Goal: Task Accomplishment & Management: Manage account settings

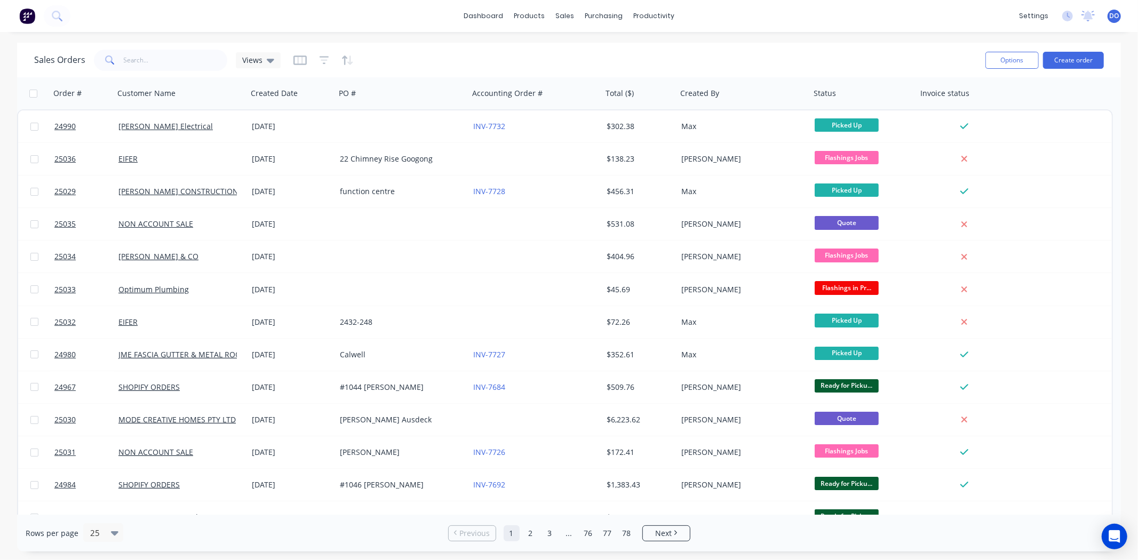
click at [883, 64] on div "Sales Orders Views" at bounding box center [505, 60] width 943 height 26
click at [575, 46] on div at bounding box center [571, 51] width 16 height 10
click at [673, 48] on div "Workflow" at bounding box center [673, 51] width 32 height 10
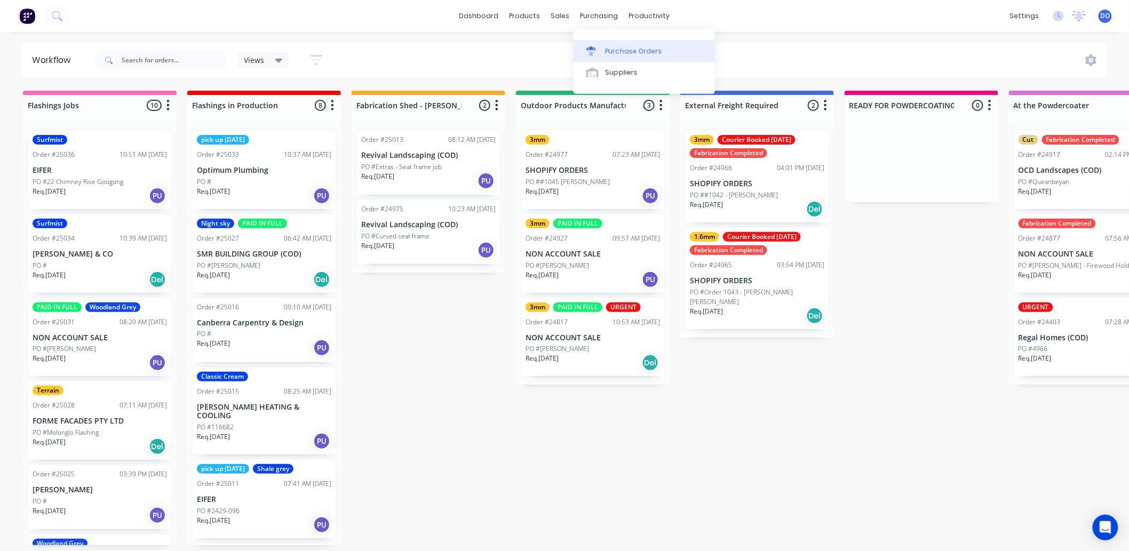
click at [594, 50] on icon at bounding box center [591, 51] width 10 height 10
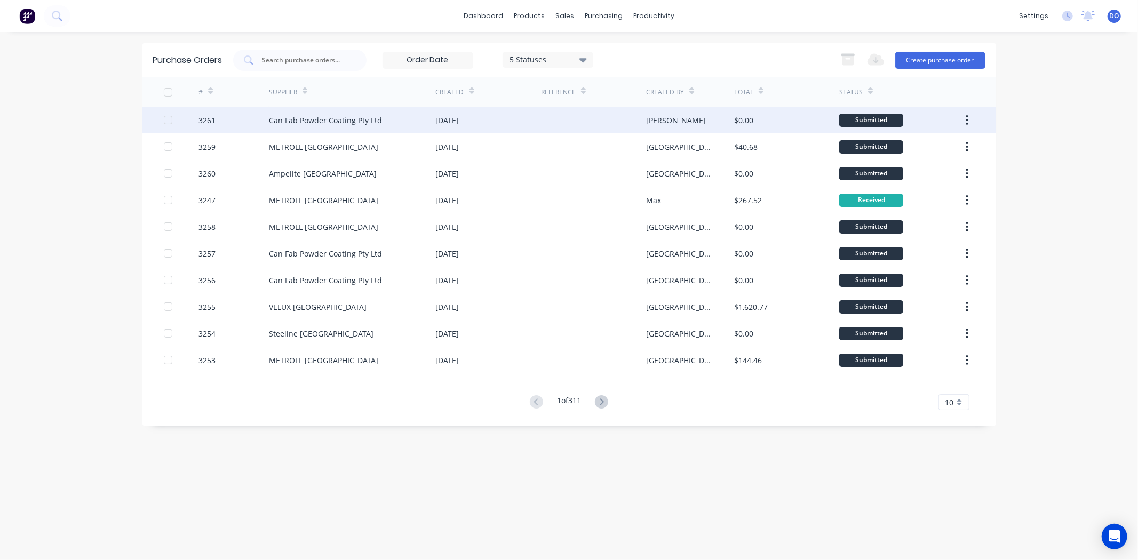
click at [562, 118] on div at bounding box center [593, 120] width 105 height 27
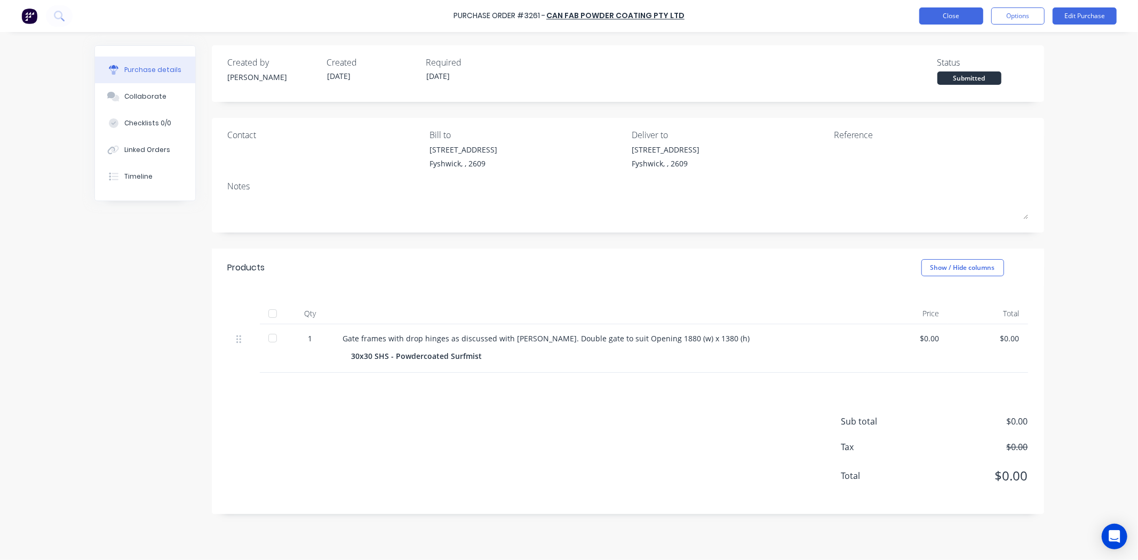
click at [951, 13] on button "Close" at bounding box center [951, 15] width 64 height 17
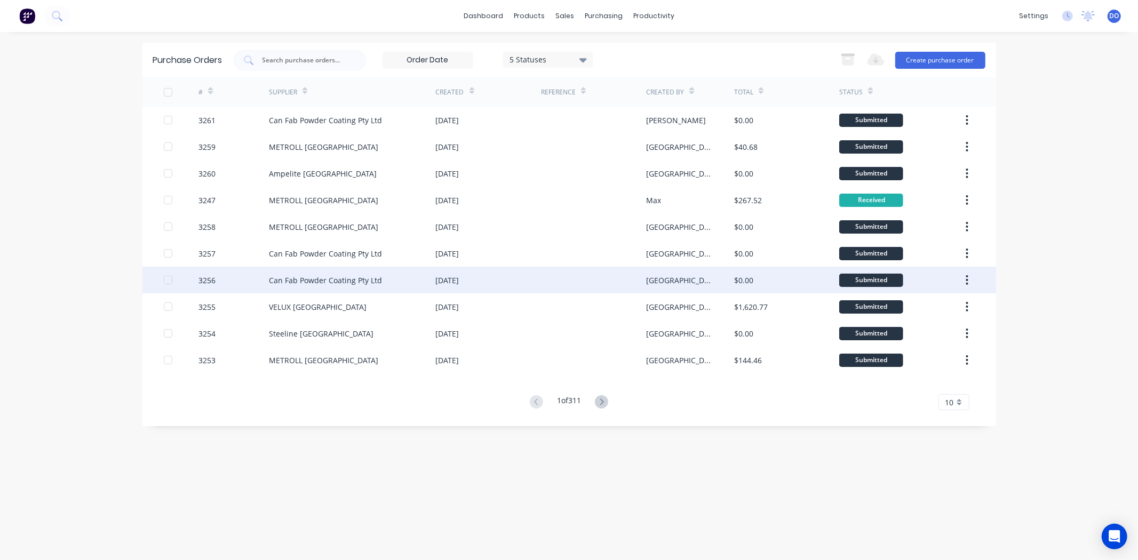
click at [355, 269] on div "Can Fab Powder Coating Pty Ltd" at bounding box center [352, 280] width 167 height 27
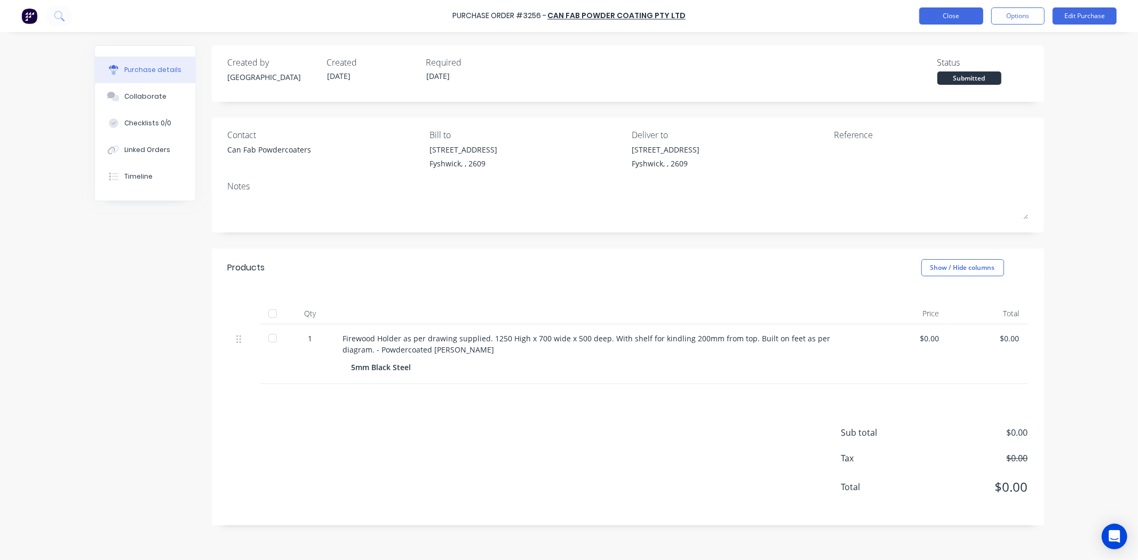
click at [948, 9] on button "Close" at bounding box center [951, 15] width 64 height 17
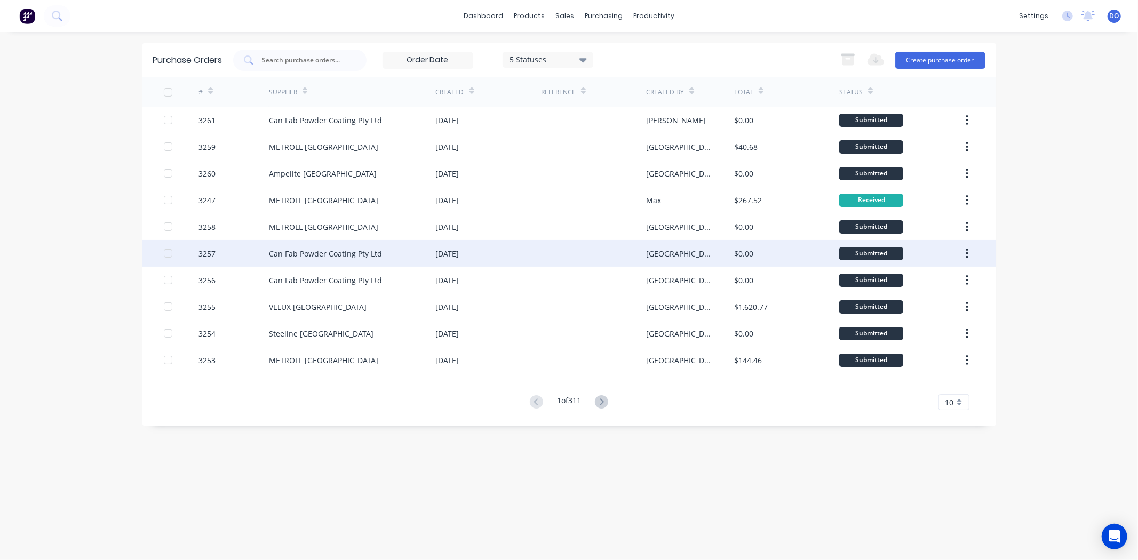
click at [428, 252] on div "Can Fab Powder Coating Pty Ltd" at bounding box center [352, 253] width 167 height 27
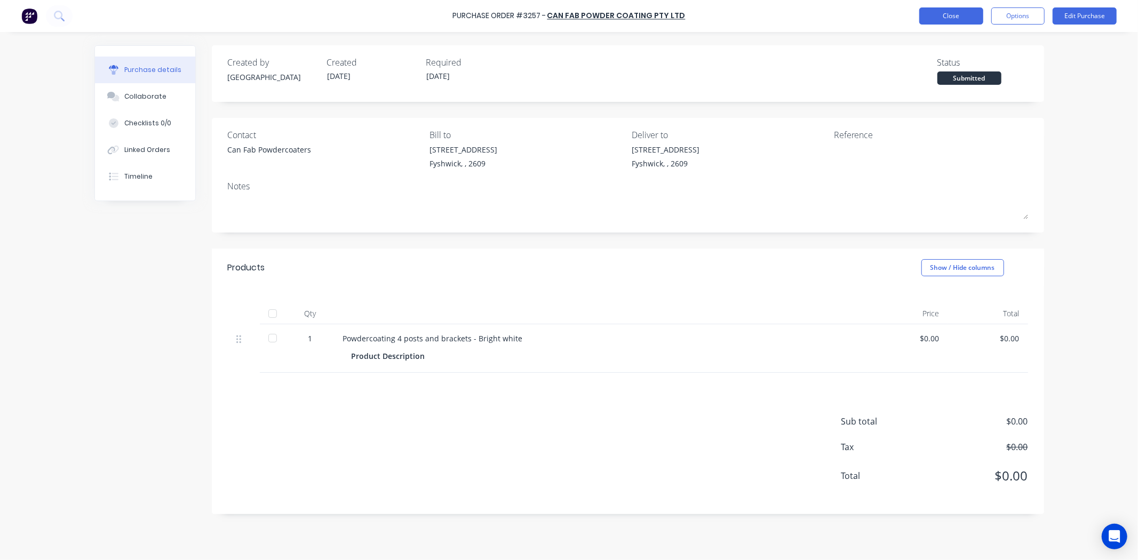
click at [958, 13] on button "Close" at bounding box center [951, 15] width 64 height 17
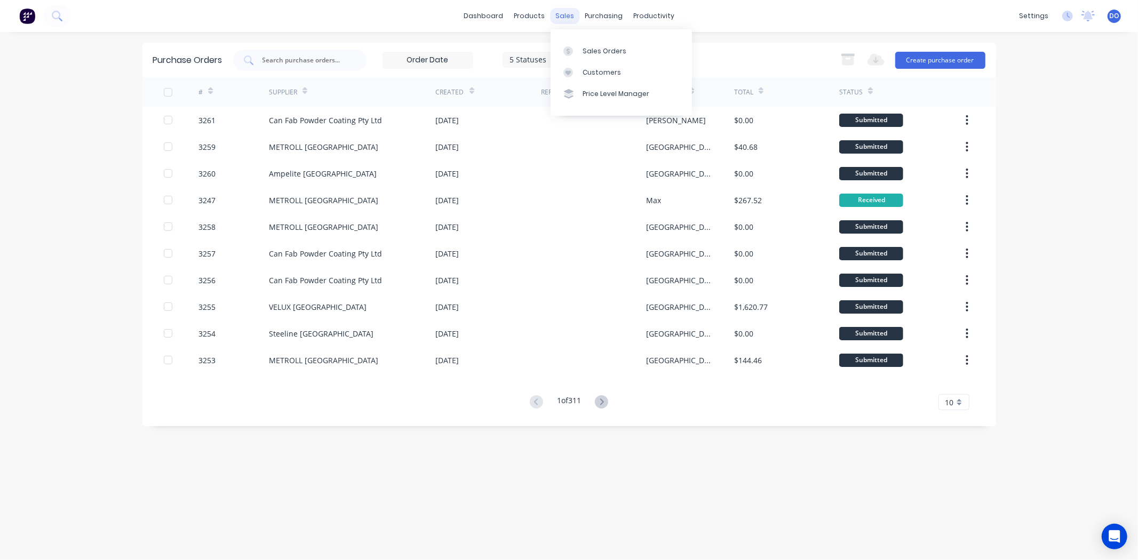
click at [568, 18] on div "sales" at bounding box center [564, 16] width 29 height 16
click at [590, 58] on link "Sales Orders" at bounding box center [621, 50] width 141 height 21
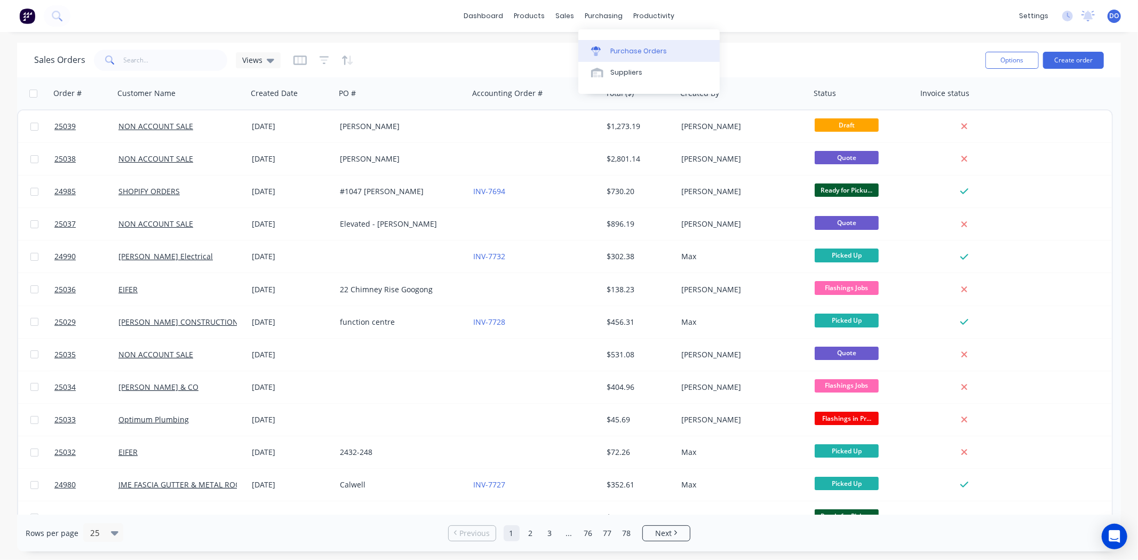
click at [622, 52] on div "Purchase Orders" at bounding box center [638, 51] width 57 height 10
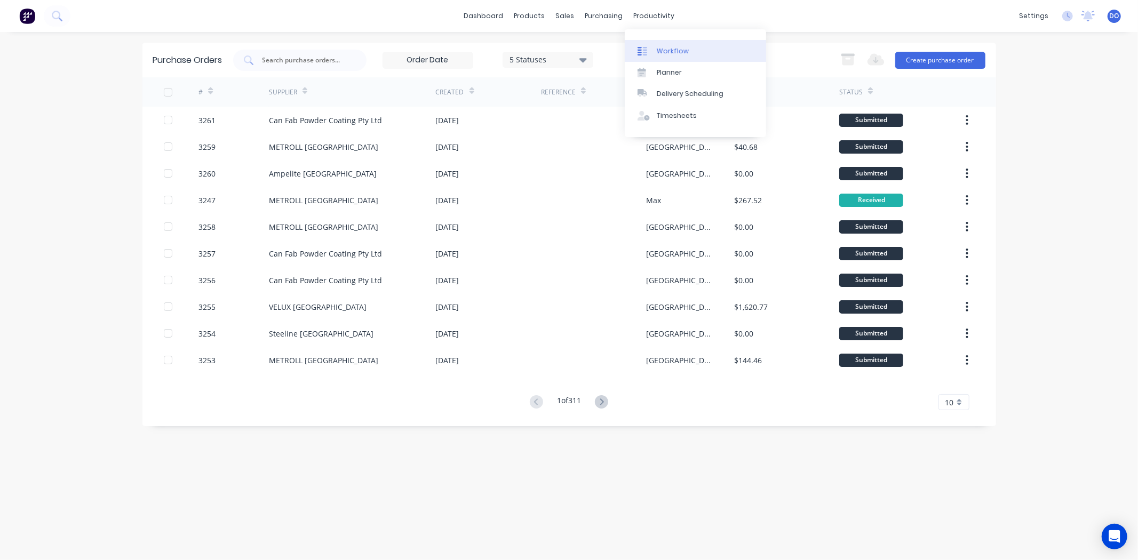
click at [667, 49] on div "Workflow" at bounding box center [673, 51] width 32 height 10
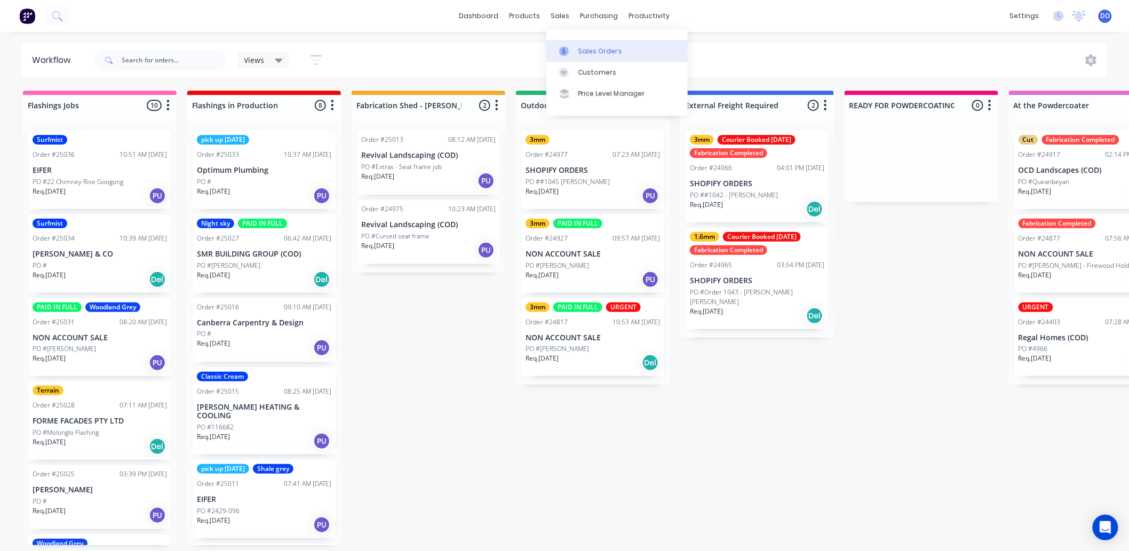
click at [575, 46] on div at bounding box center [567, 51] width 16 height 10
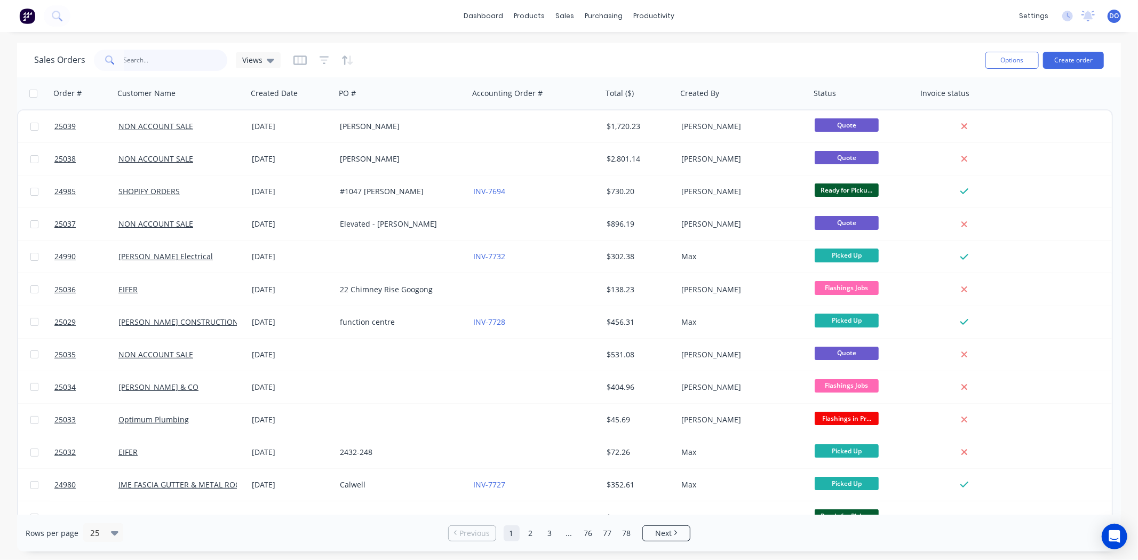
click at [188, 69] on input "text" at bounding box center [176, 60] width 104 height 21
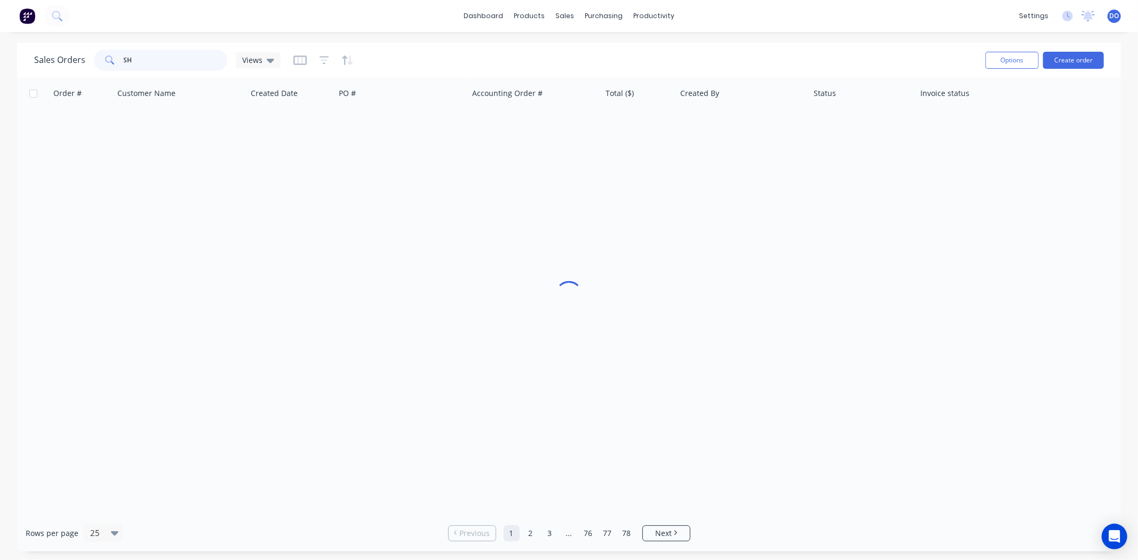
type input "S"
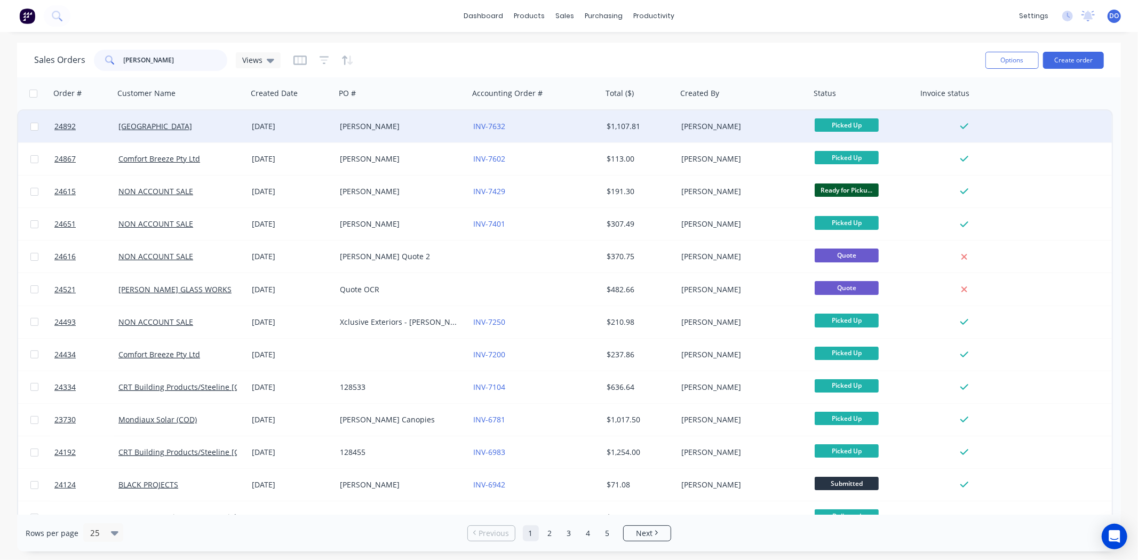
type input "MITCH"
click at [196, 130] on div "[GEOGRAPHIC_DATA]" at bounding box center [177, 126] width 118 height 11
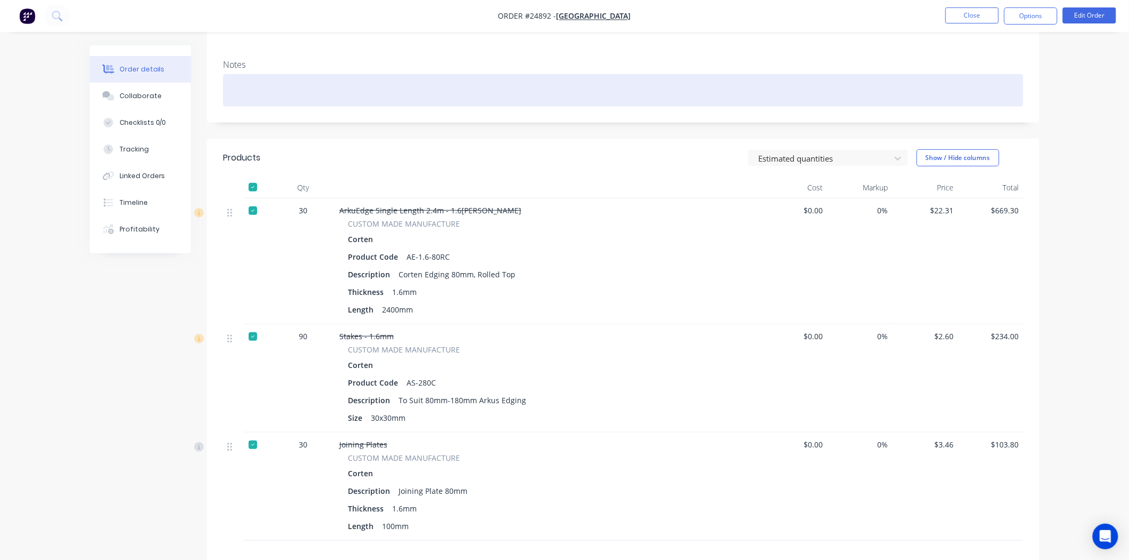
scroll to position [141, 0]
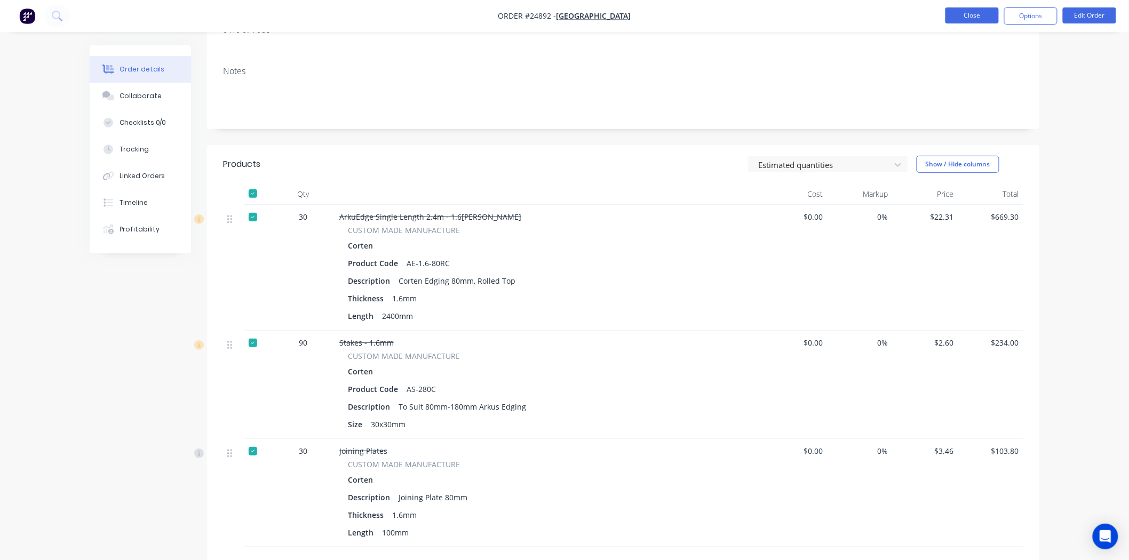
click at [969, 13] on button "Close" at bounding box center [971, 15] width 53 height 16
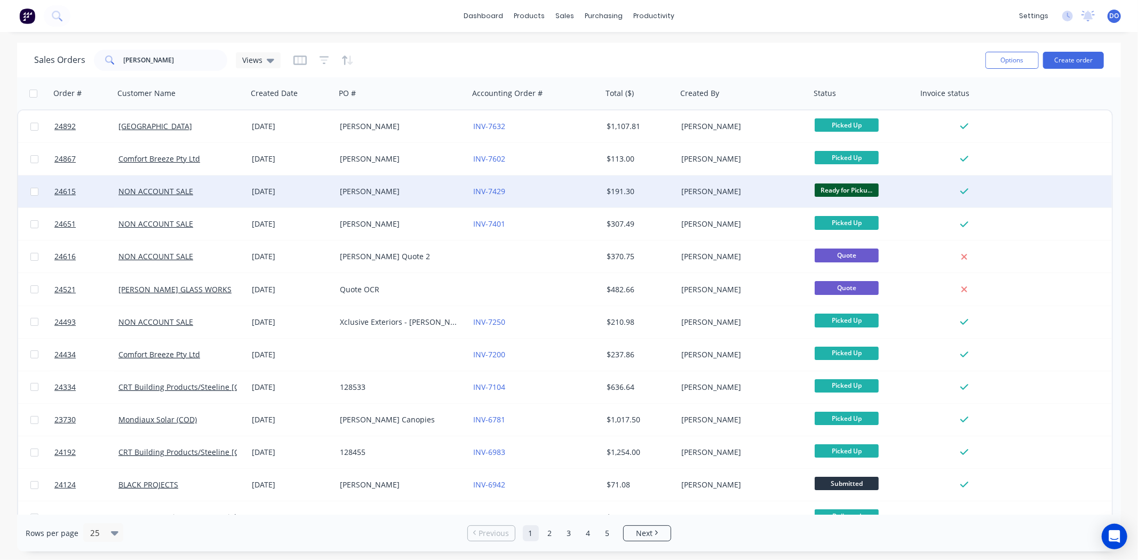
click at [221, 187] on div "NON ACCOUNT SALE" at bounding box center [177, 191] width 118 height 11
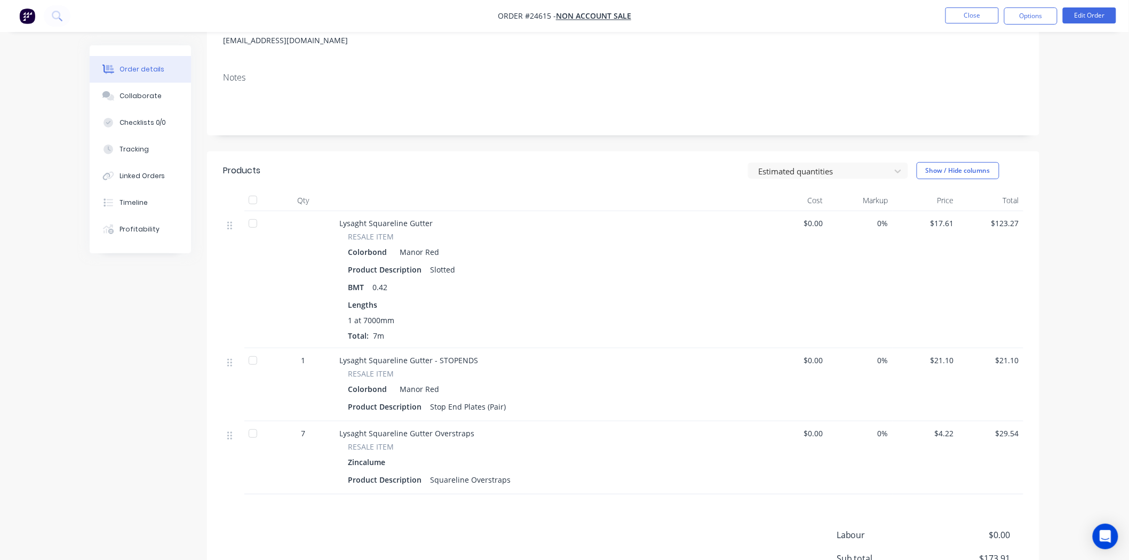
scroll to position [178, 0]
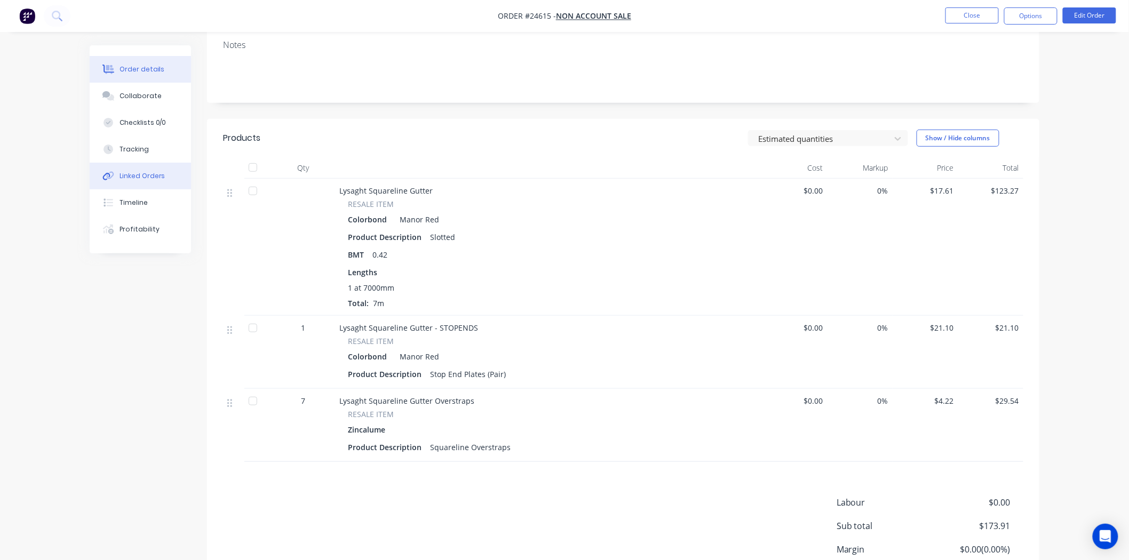
click at [132, 178] on div "Linked Orders" at bounding box center [142, 176] width 46 height 10
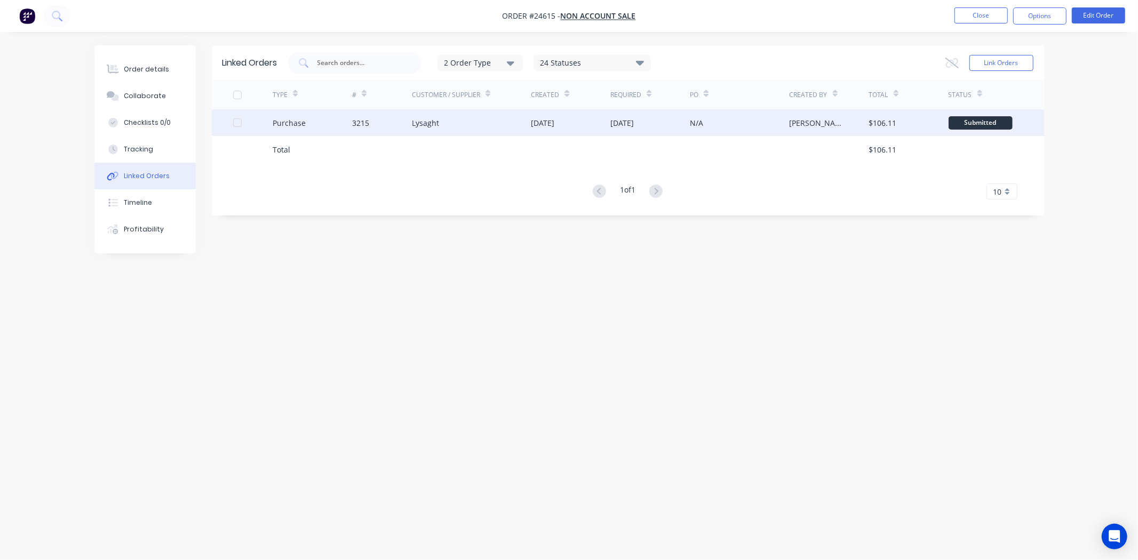
click at [440, 121] on div "Lysaght" at bounding box center [471, 122] width 119 height 27
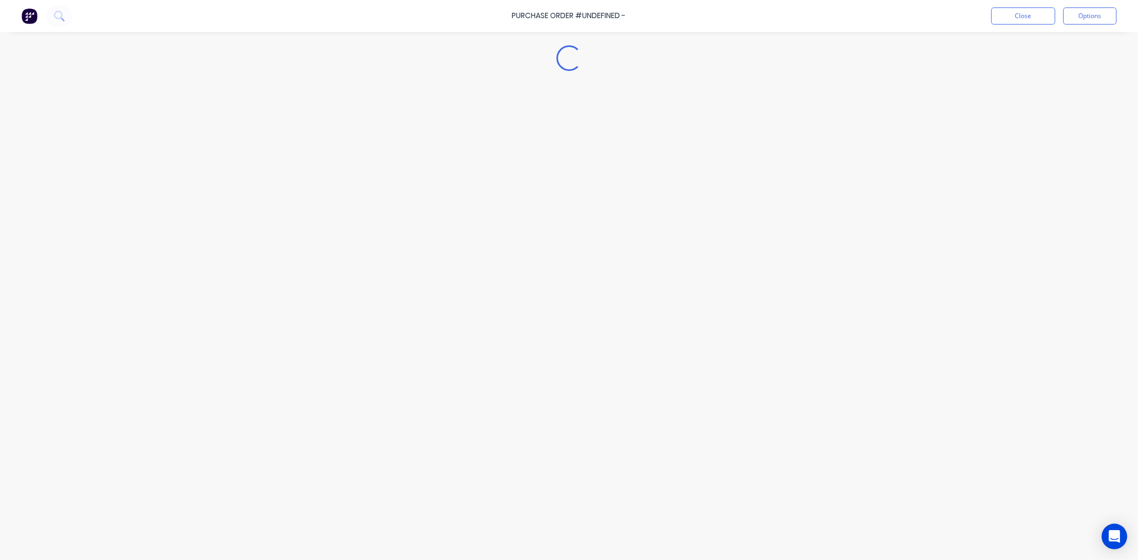
type textarea "x"
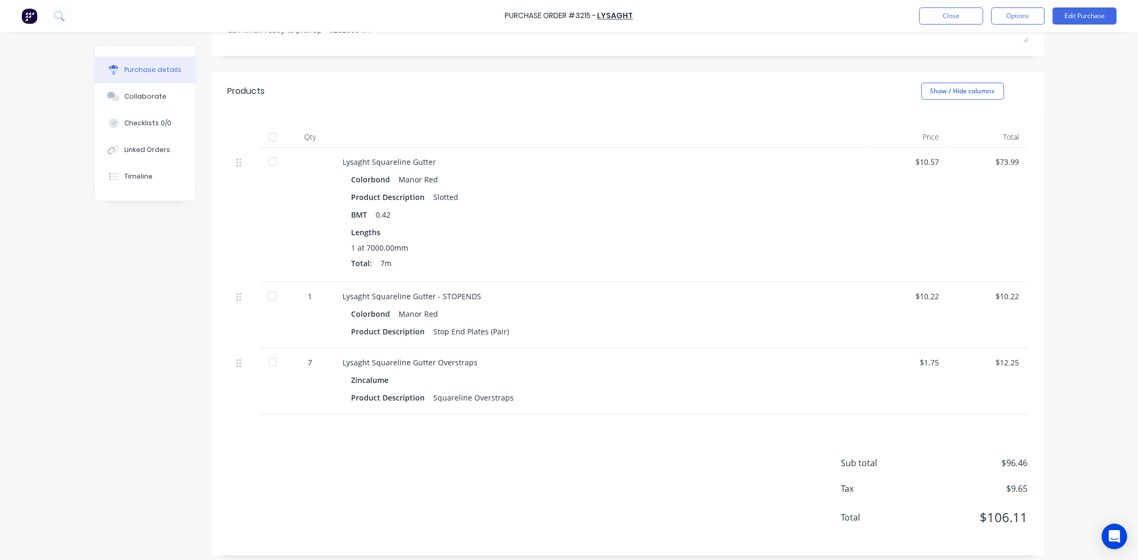
scroll to position [184, 0]
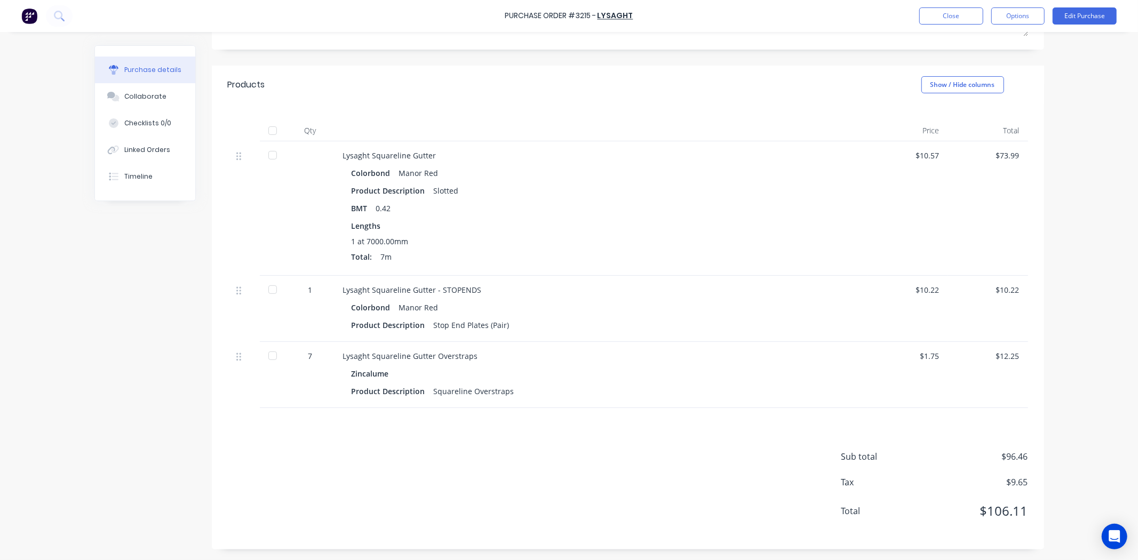
click at [829, 140] on div at bounding box center [600, 130] width 533 height 21
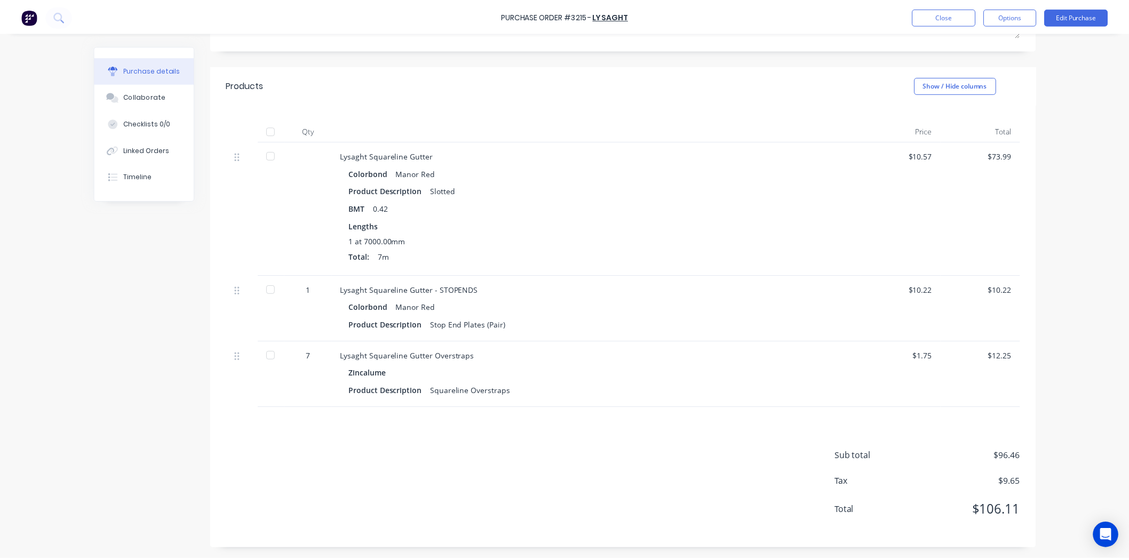
scroll to position [0, 0]
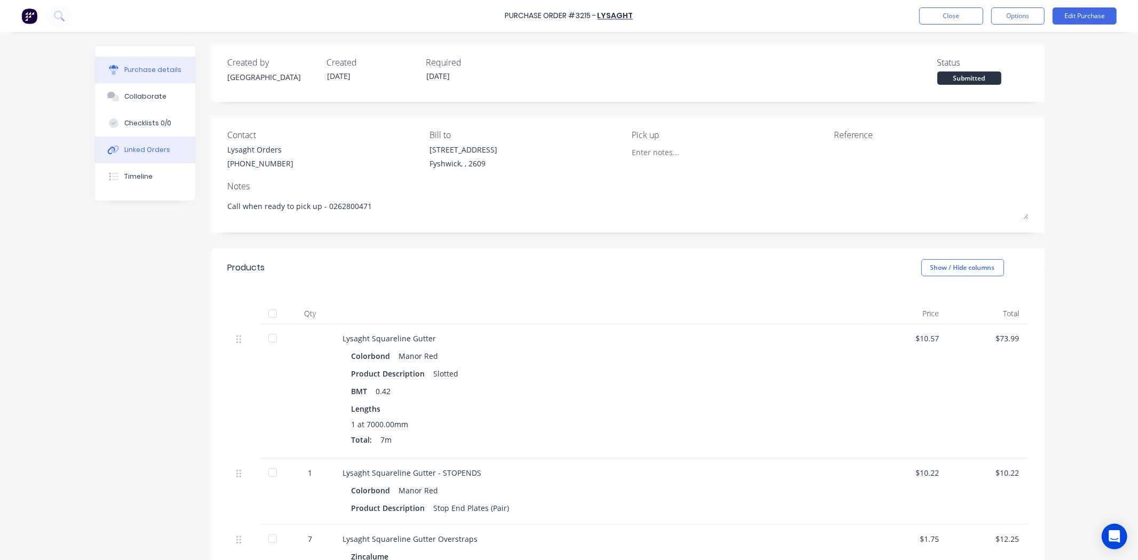
click at [166, 153] on button "Linked Orders" at bounding box center [145, 150] width 100 height 27
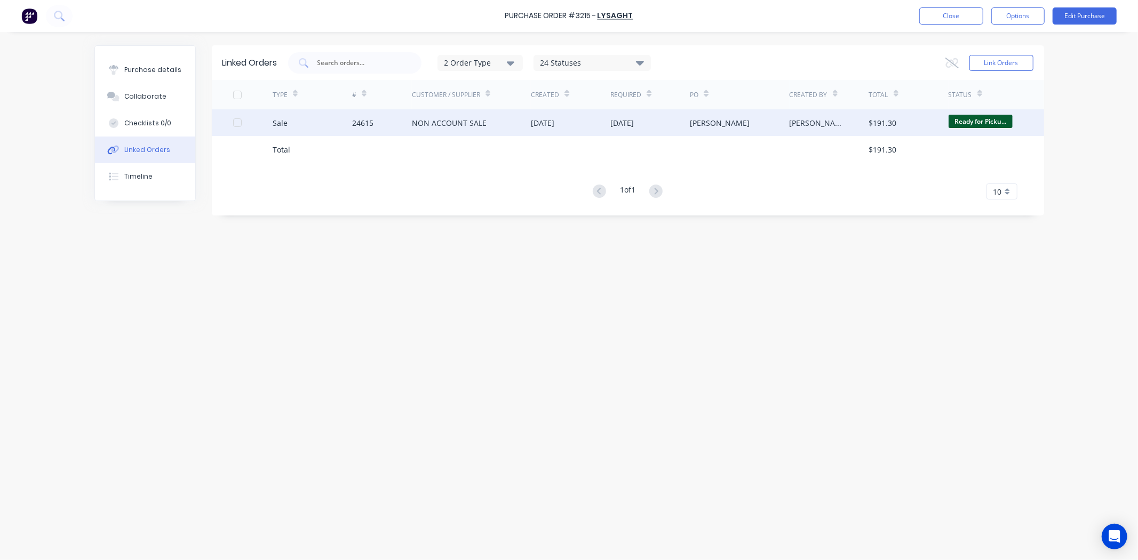
click at [509, 113] on div "NON ACCOUNT SALE" at bounding box center [471, 122] width 119 height 27
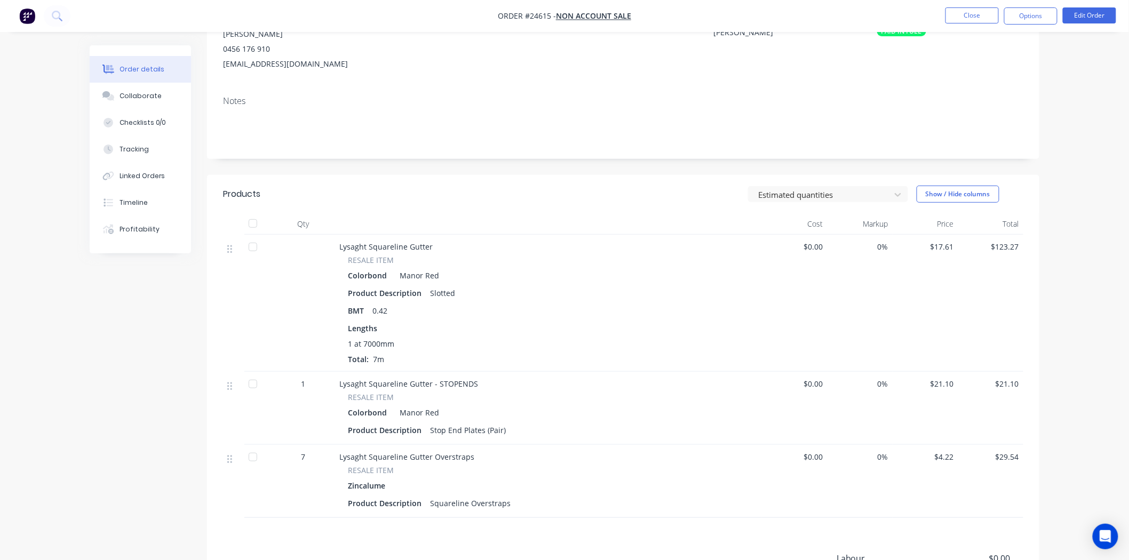
scroll to position [178, 0]
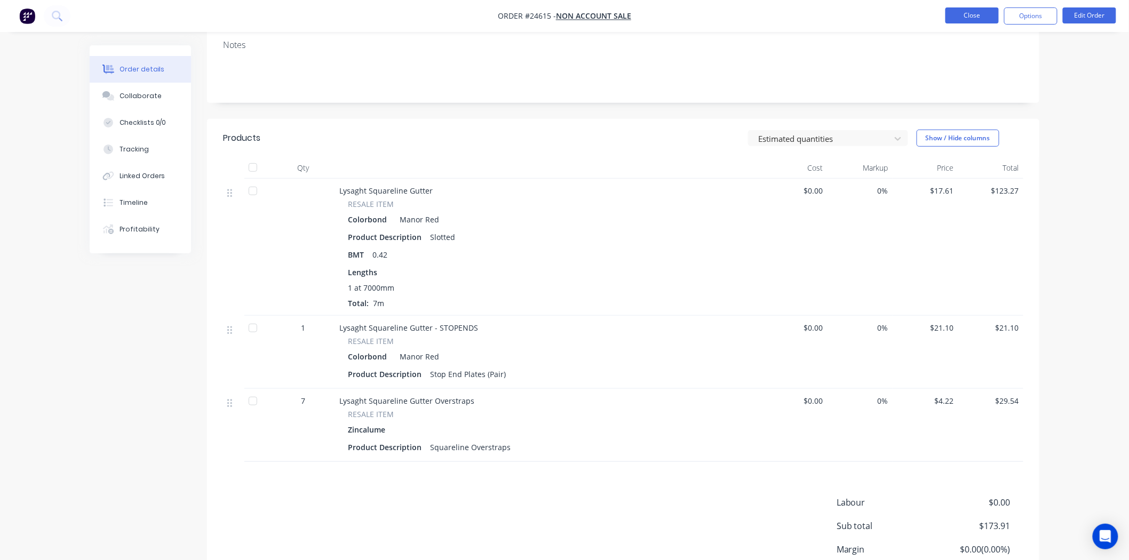
click at [977, 16] on button "Close" at bounding box center [971, 15] width 53 height 16
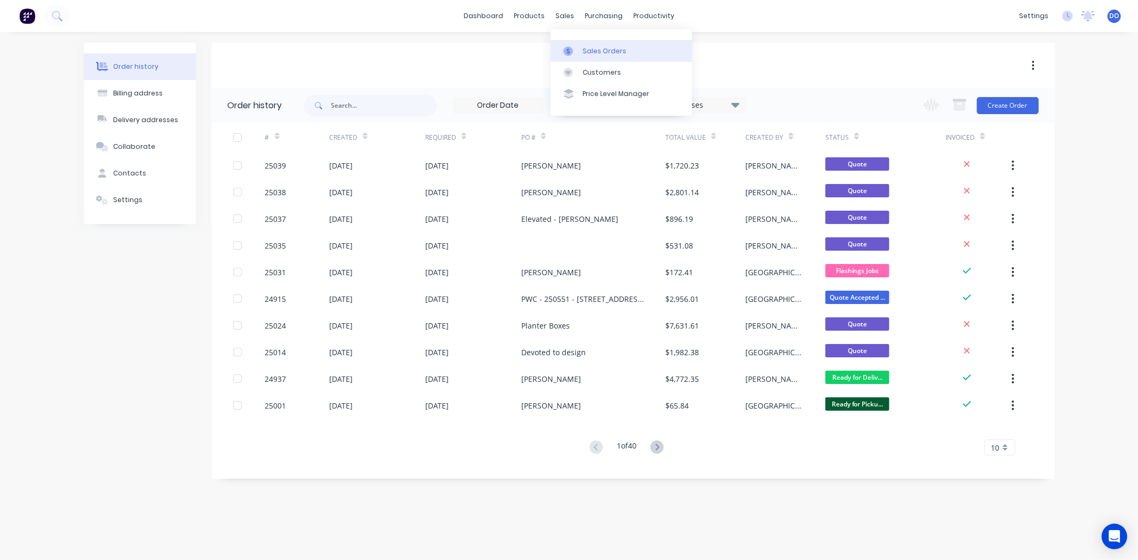
click at [584, 51] on div "Sales Orders" at bounding box center [605, 51] width 44 height 10
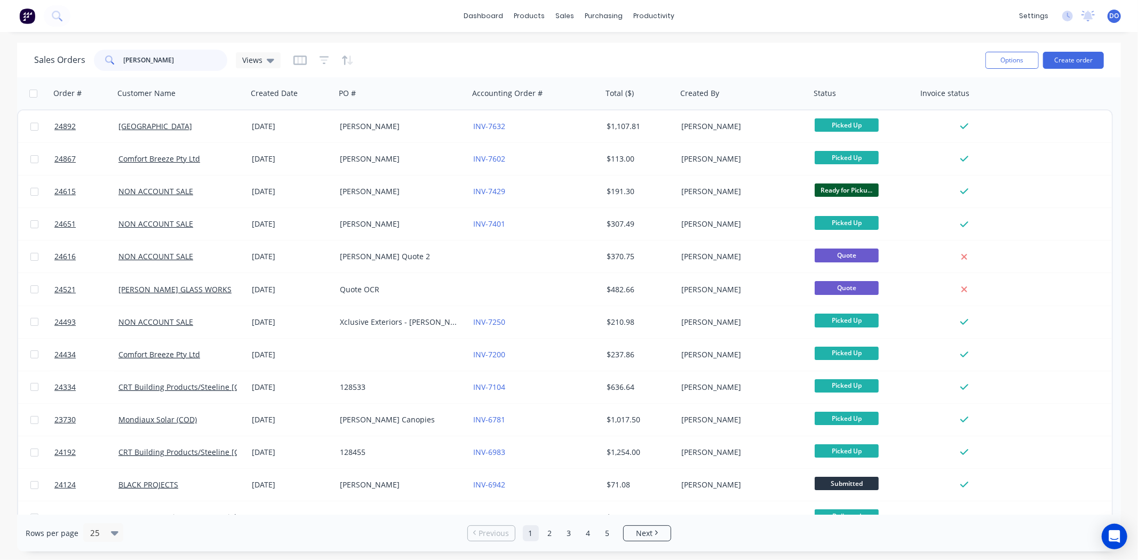
drag, startPoint x: 199, startPoint y: 68, endPoint x: 17, endPoint y: 72, distance: 182.5
click at [17, 72] on div "Sales Orders MITCH Views Options Create order" at bounding box center [569, 60] width 1104 height 35
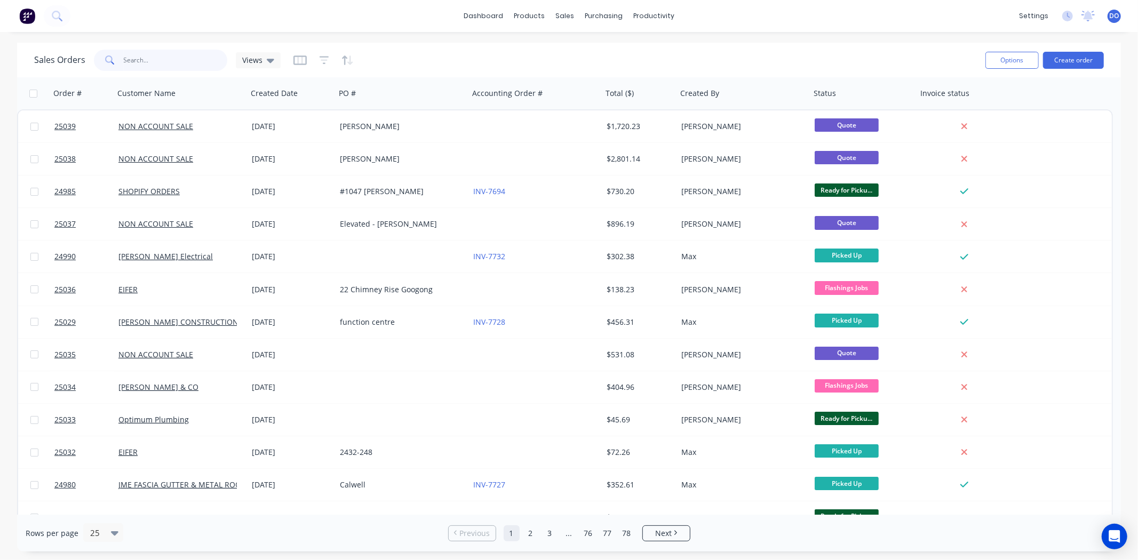
click at [153, 57] on input "text" at bounding box center [176, 60] width 104 height 21
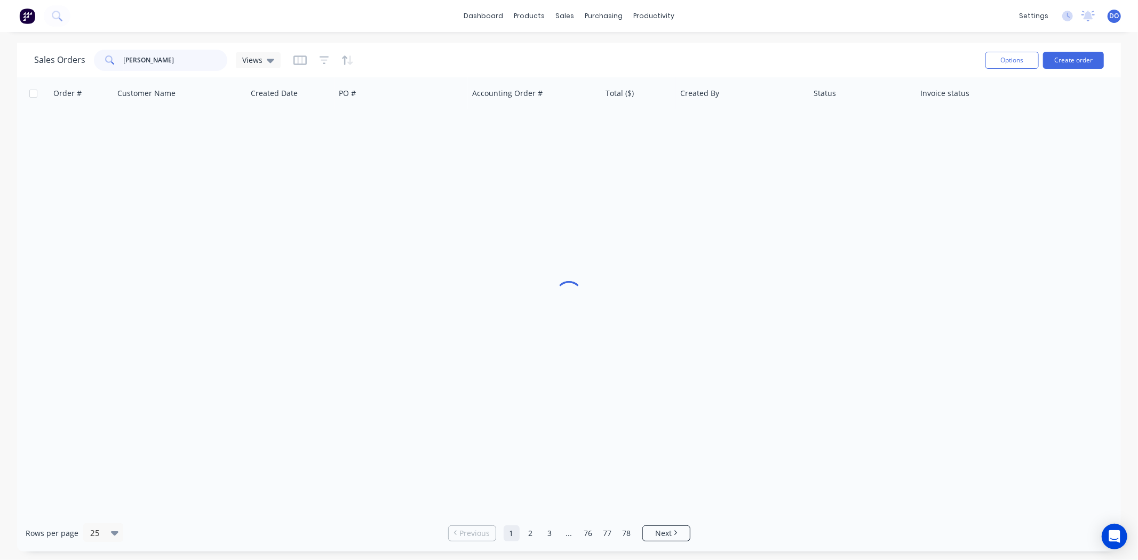
type input "LUKE"
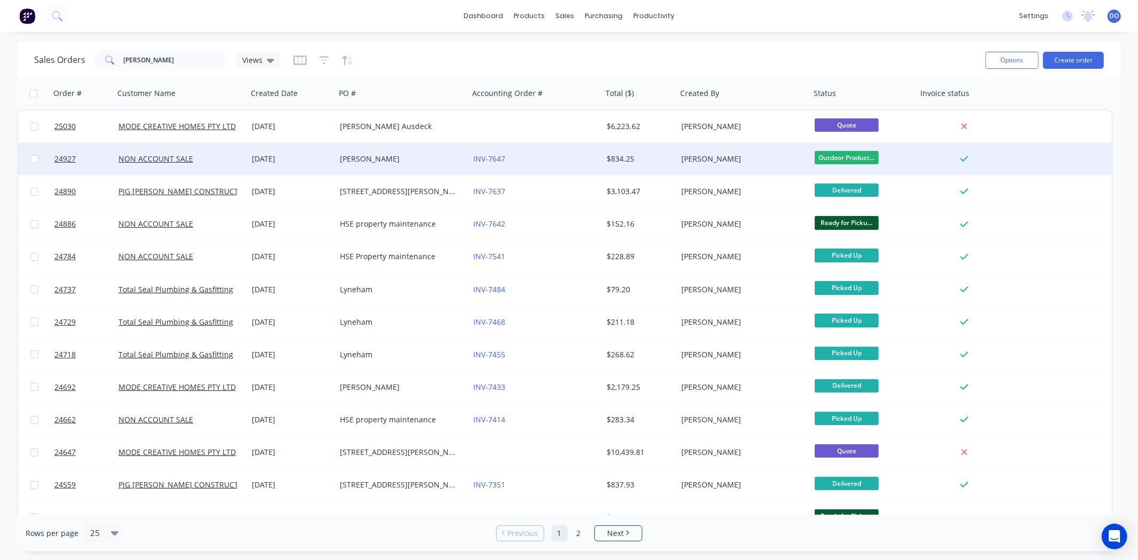
click at [388, 163] on div "Luke Fisher" at bounding box center [399, 159] width 118 height 11
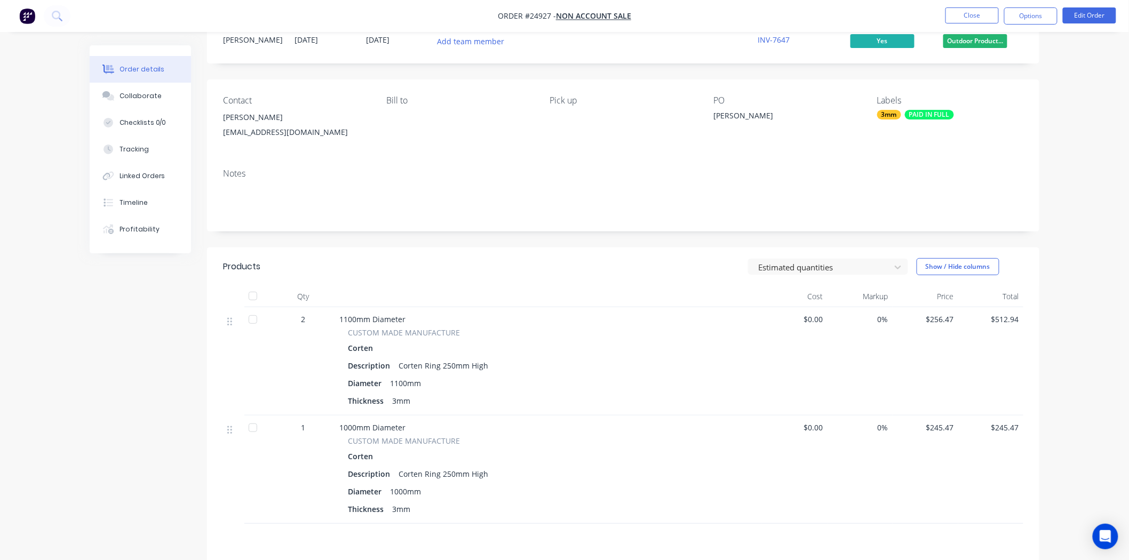
scroll to position [59, 0]
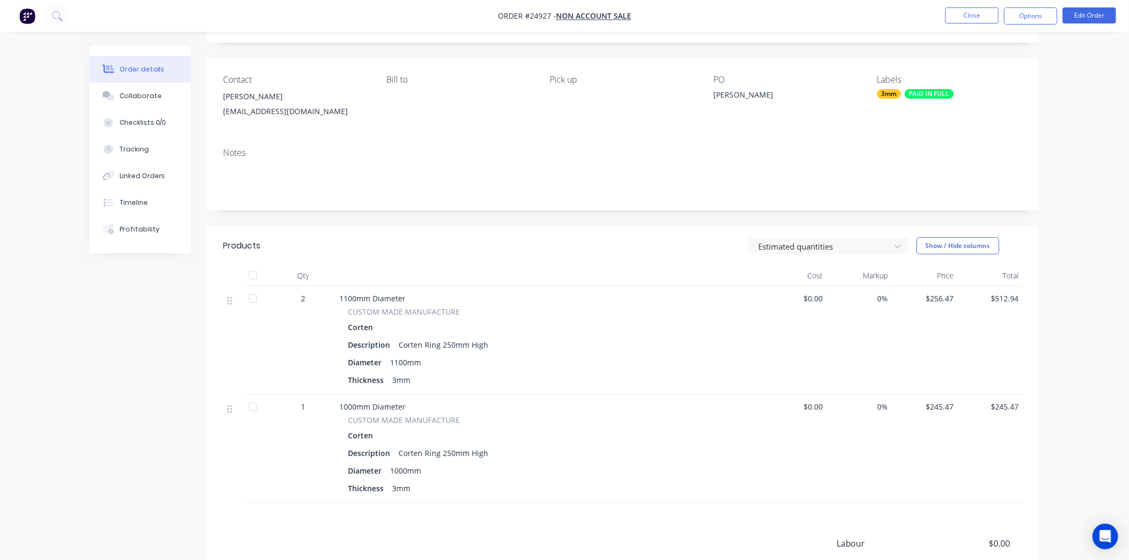
click at [509, 147] on div "Notes" at bounding box center [623, 174] width 832 height 71
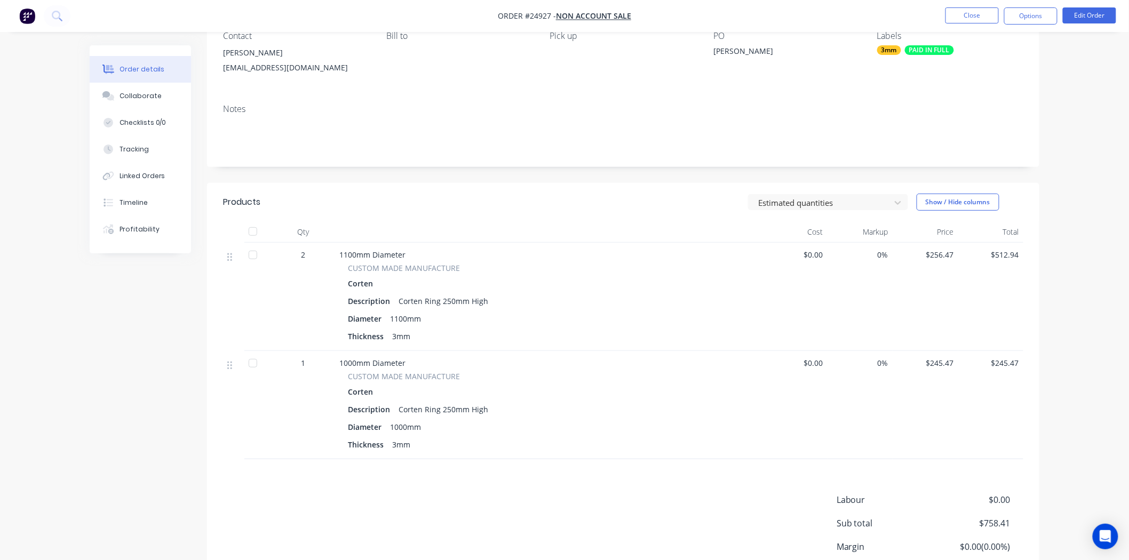
scroll to position [0, 0]
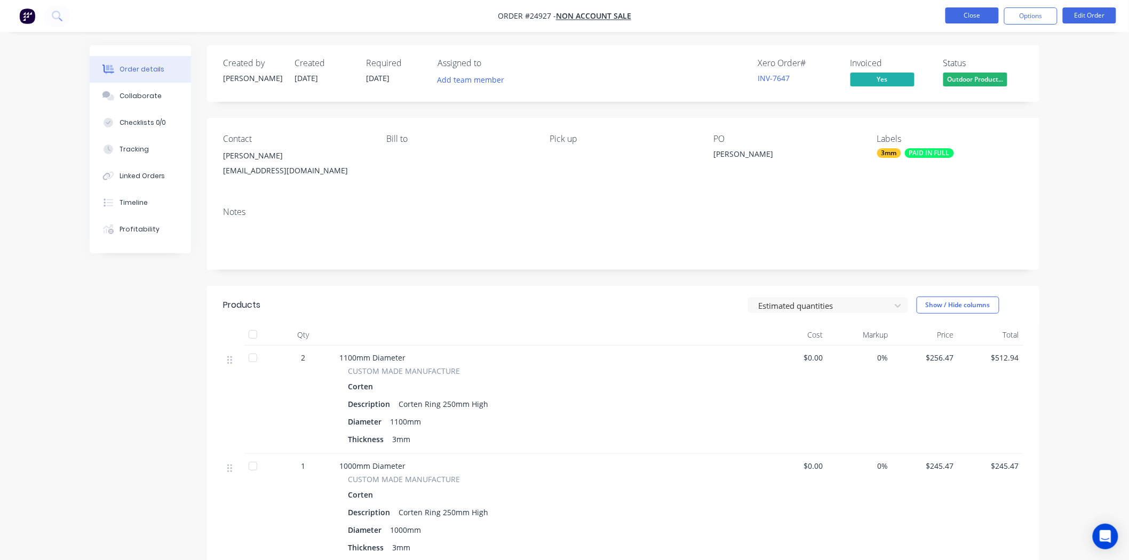
click at [978, 17] on button "Close" at bounding box center [971, 15] width 53 height 16
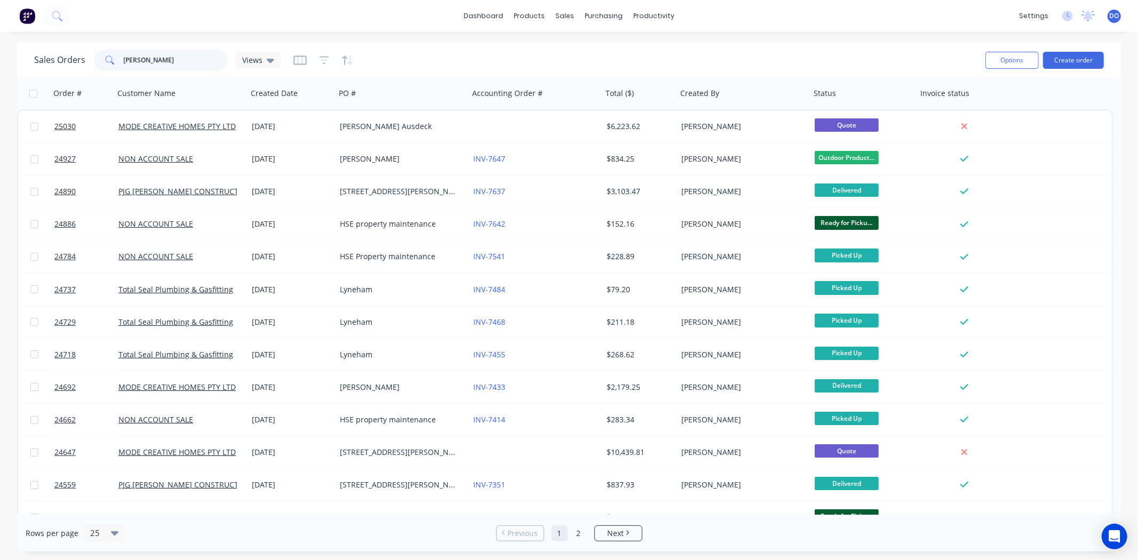
click at [156, 62] on input "LUKE" at bounding box center [176, 60] width 104 height 21
type input "L"
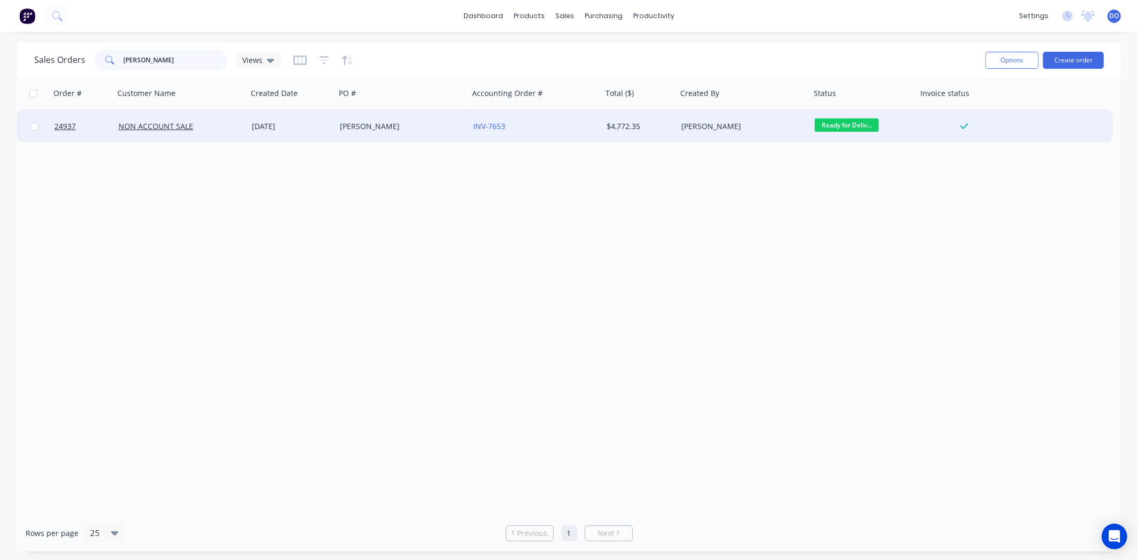
type input "JANE ACK"
click at [365, 129] on div "[PERSON_NAME]" at bounding box center [399, 126] width 118 height 11
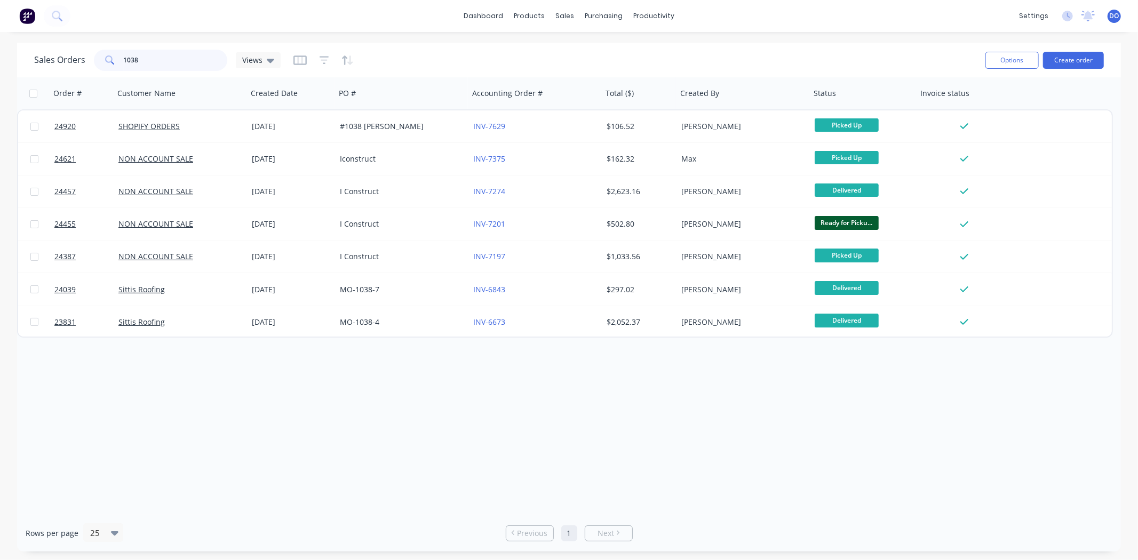
drag, startPoint x: 0, startPoint y: 0, endPoint x: 0, endPoint y: 57, distance: 57.1
click at [0, 57] on div "Sales Orders 1038 Views Options Create order Order # Customer Name Created Date…" at bounding box center [569, 297] width 1138 height 509
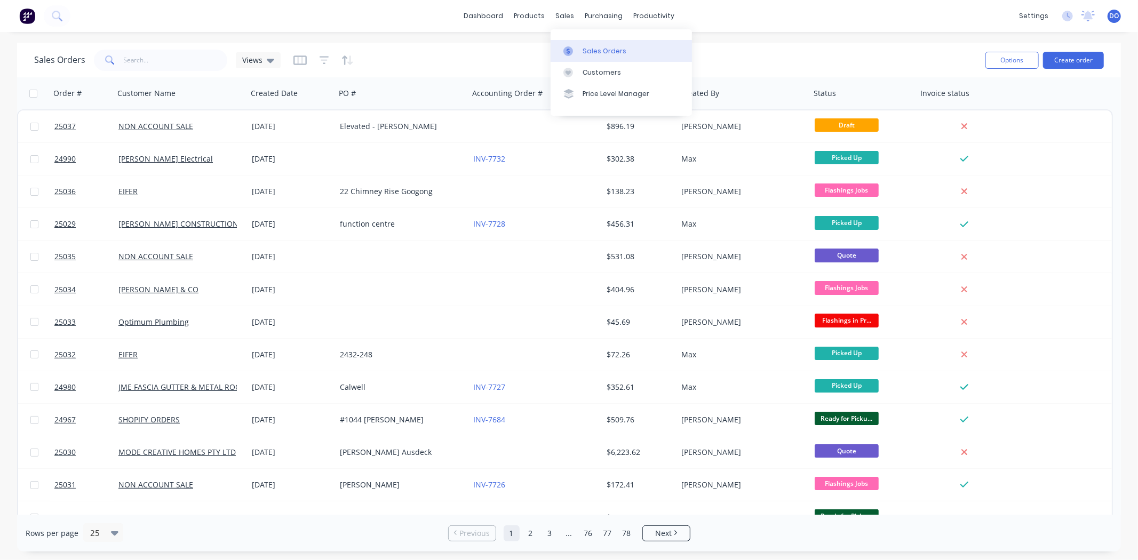
click at [615, 53] on div "Sales Orders" at bounding box center [605, 51] width 44 height 10
click at [662, 53] on div "Workflow" at bounding box center [673, 51] width 32 height 10
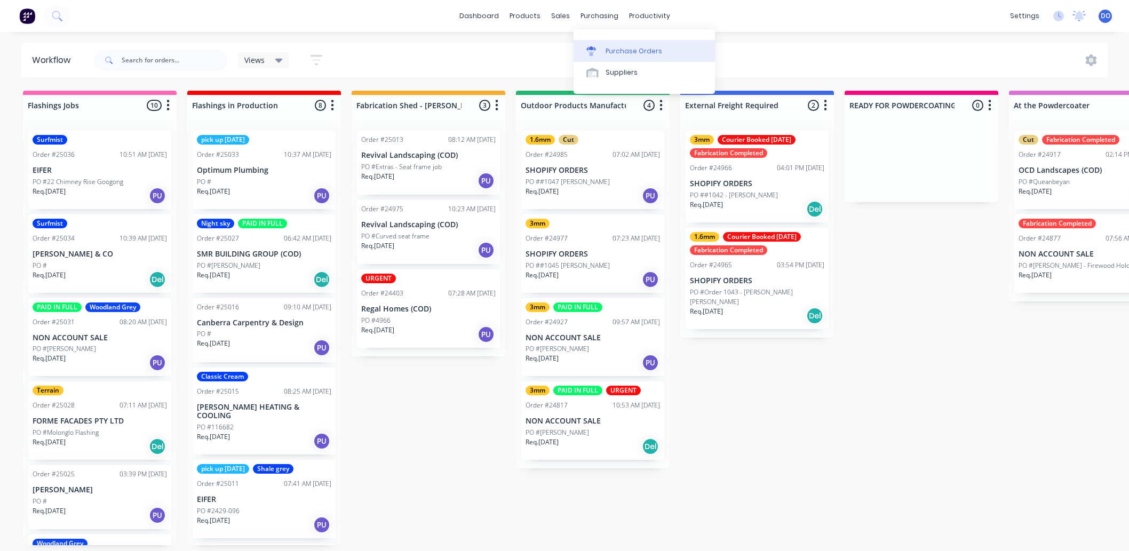
click at [600, 52] on div at bounding box center [594, 51] width 16 height 10
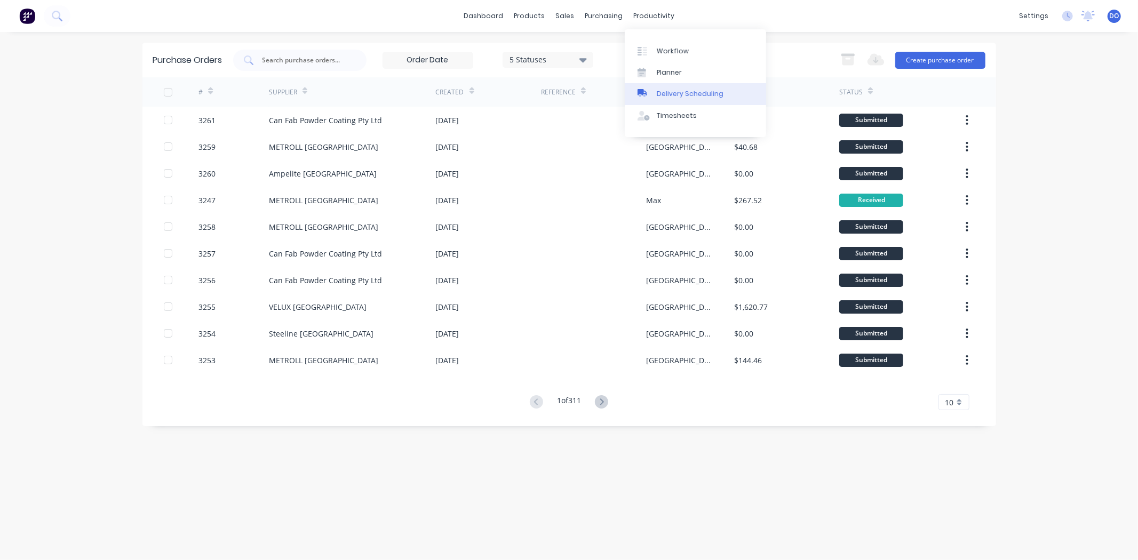
click at [657, 92] on div "Delivery Scheduling" at bounding box center [690, 94] width 67 height 10
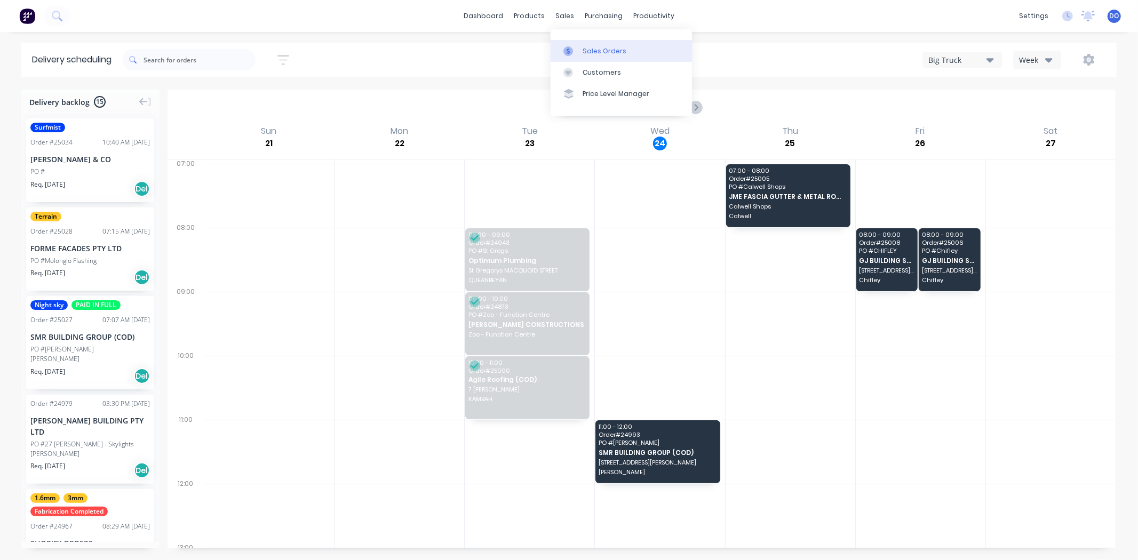
click at [569, 52] on icon at bounding box center [568, 51] width 3 height 6
